Goal: Communication & Community: Answer question/provide support

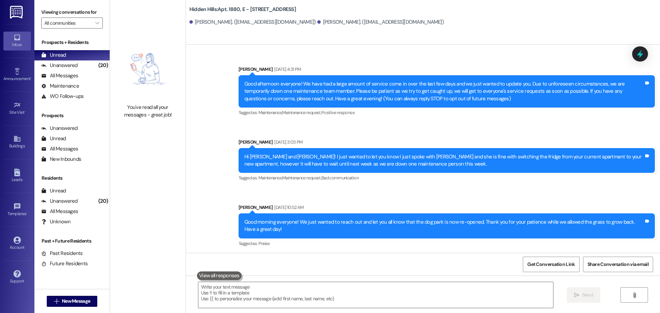
scroll to position [7284, 0]
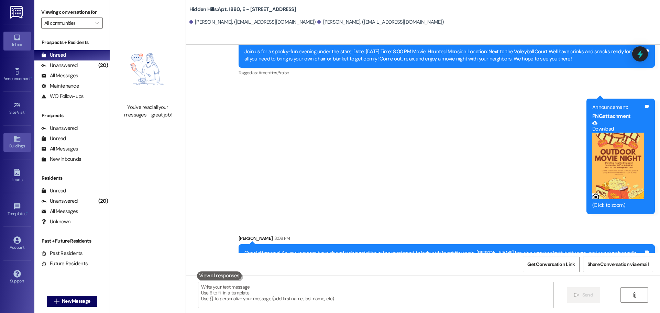
click at [20, 144] on div "Buildings" at bounding box center [17, 146] width 34 height 7
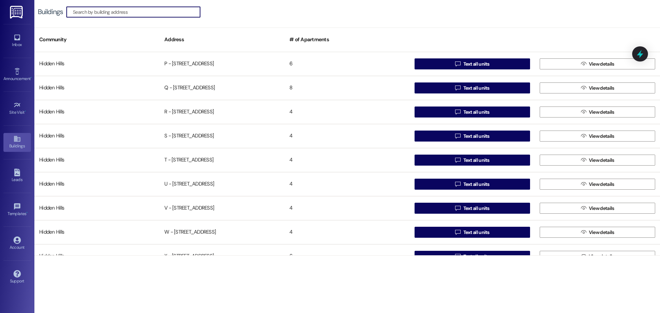
scroll to position [543, 0]
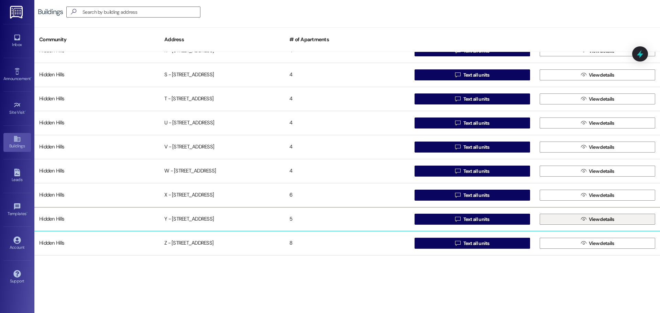
click at [562, 220] on button " View details" at bounding box center [598, 219] width 116 height 11
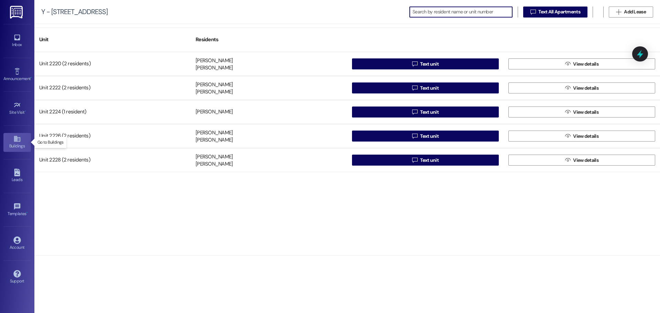
click at [17, 145] on div "Buildings" at bounding box center [17, 146] width 34 height 7
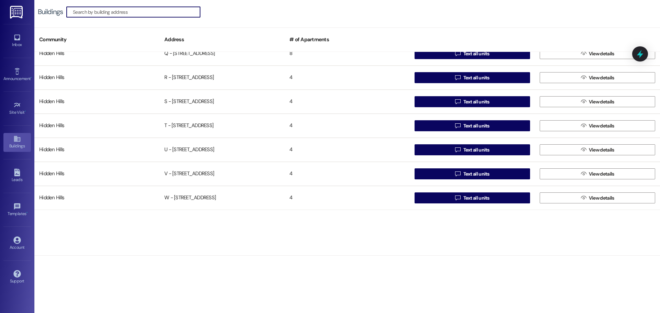
scroll to position [543, 0]
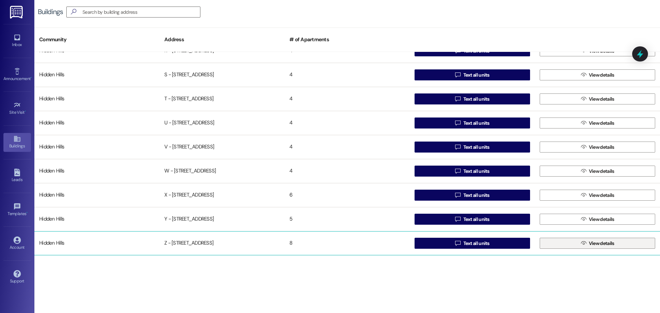
click at [562, 239] on button " View details" at bounding box center [598, 243] width 116 height 11
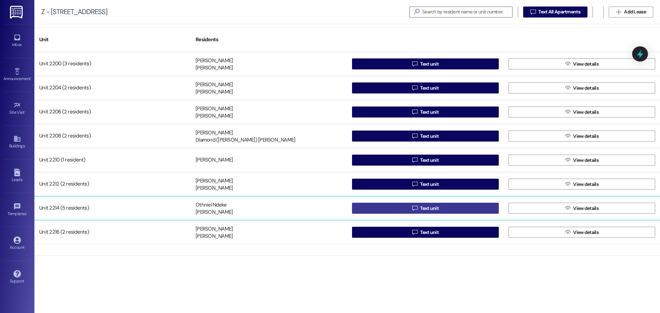
click at [433, 210] on span "Text unit" at bounding box center [429, 208] width 19 height 7
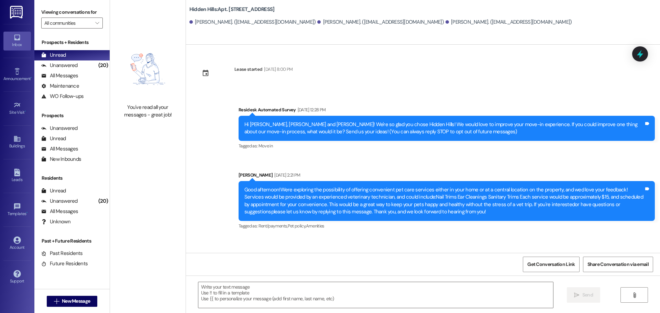
type textarea "Fetching suggested responses. Please feel free to read through the conversation…"
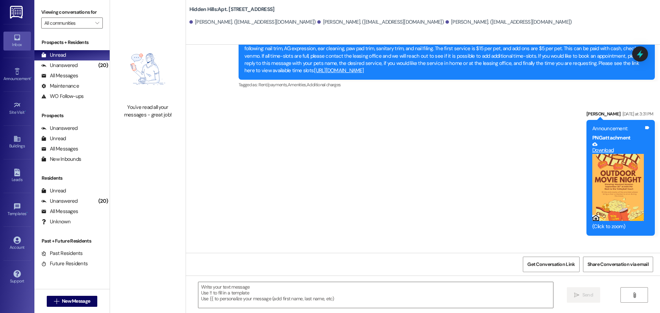
scroll to position [1405, 0]
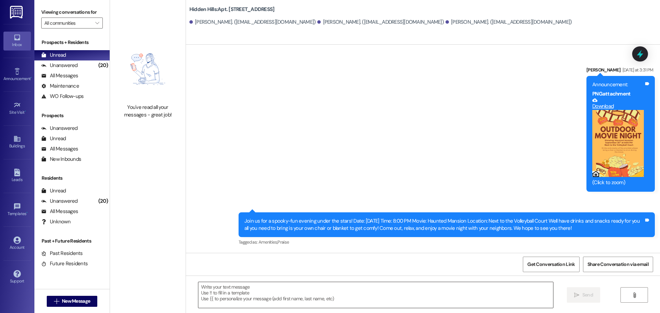
click at [232, 288] on textarea at bounding box center [375, 295] width 355 height 26
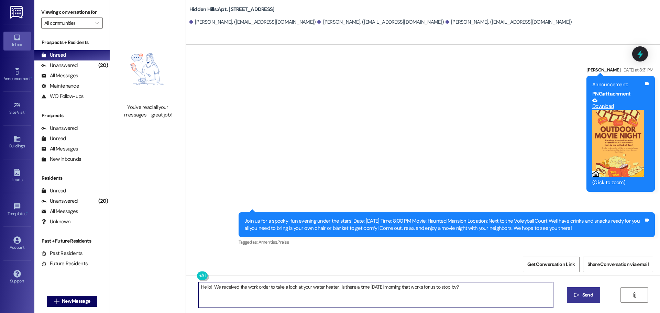
type textarea "Hello! We received the work order to take a look at your water heater. Is there…"
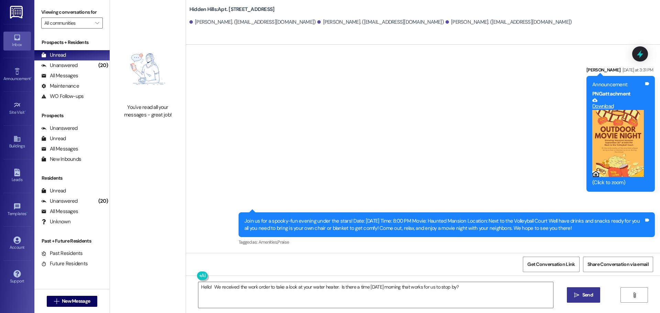
click at [576, 295] on icon "" at bounding box center [576, 296] width 5 height 6
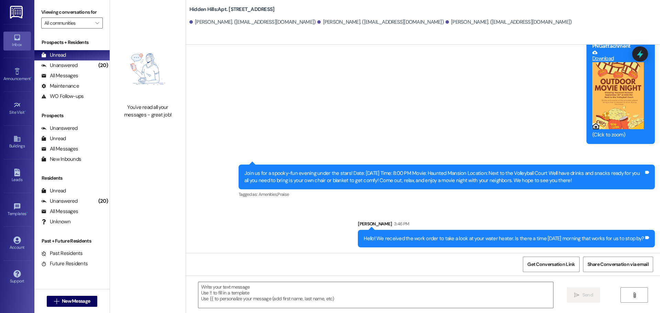
scroll to position [1500, 0]
